Goal: Check status

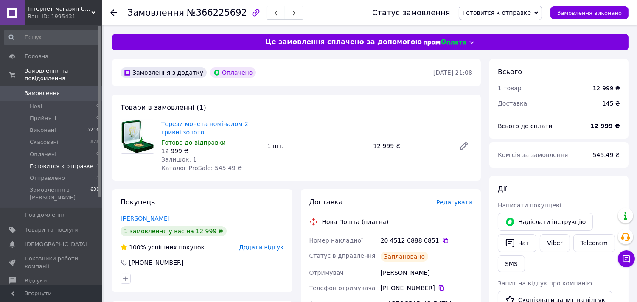
click at [45, 162] on span "Готовится к отправке" at bounding box center [62, 166] width 64 height 8
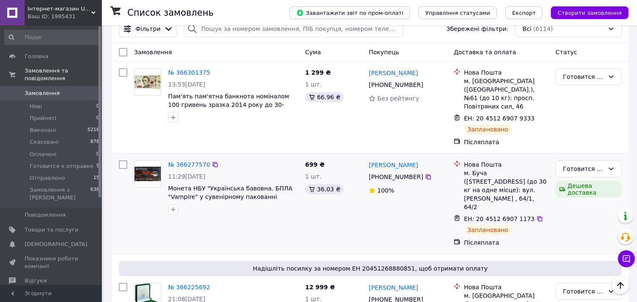
scroll to position [47, 0]
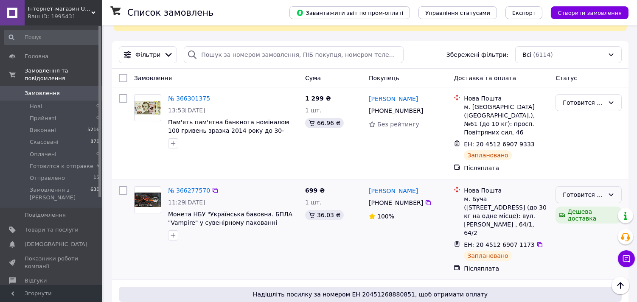
click at [600, 186] on div "Готовится к отправке" at bounding box center [588, 194] width 66 height 17
click at [600, 190] on div "Готовится к отправке" at bounding box center [584, 194] width 42 height 9
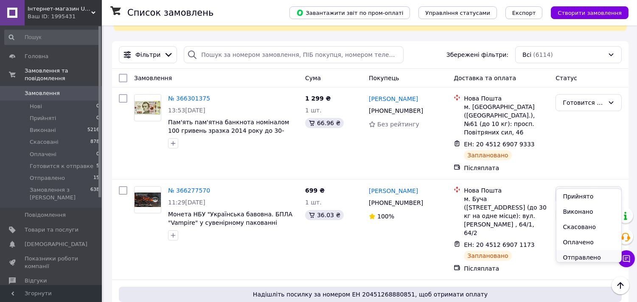
click at [579, 256] on li "Отправлено" at bounding box center [588, 257] width 65 height 15
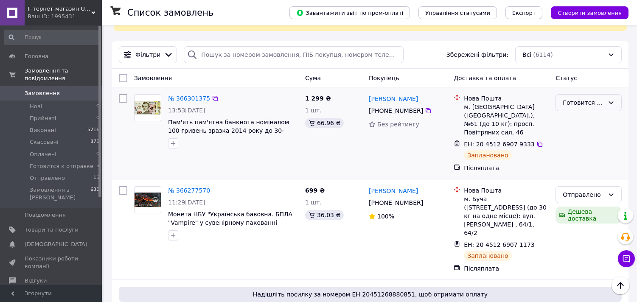
click at [595, 100] on div "Готовится к отправке" at bounding box center [588, 102] width 66 height 17
click at [595, 175] on li "Отправлено" at bounding box center [588, 173] width 65 height 15
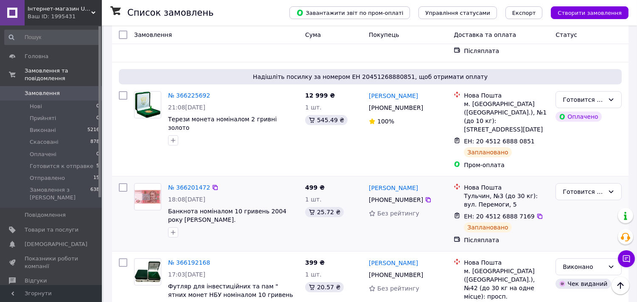
scroll to position [283, 0]
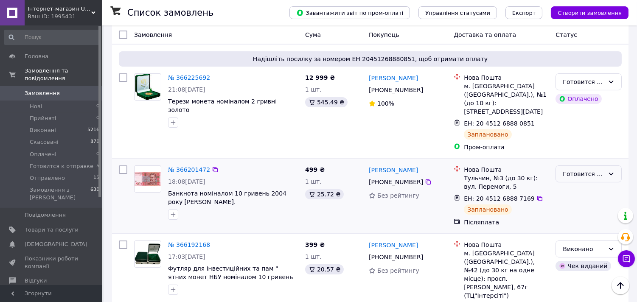
click at [583, 169] on div "Готовится к отправке" at bounding box center [584, 173] width 42 height 9
click at [582, 218] on li "Отправлено" at bounding box center [588, 219] width 65 height 15
click at [599, 77] on div "Готовится к отправке" at bounding box center [584, 81] width 42 height 9
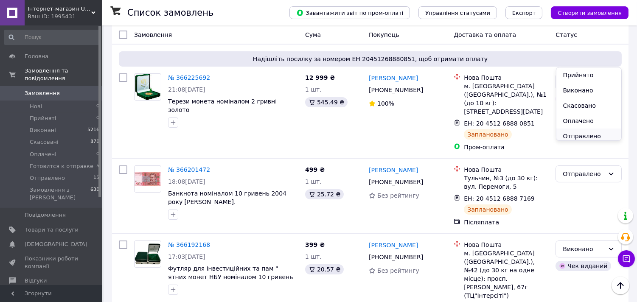
click at [603, 133] on li "Отправлено" at bounding box center [588, 136] width 65 height 15
